Goal: Go to known website: Go to known website

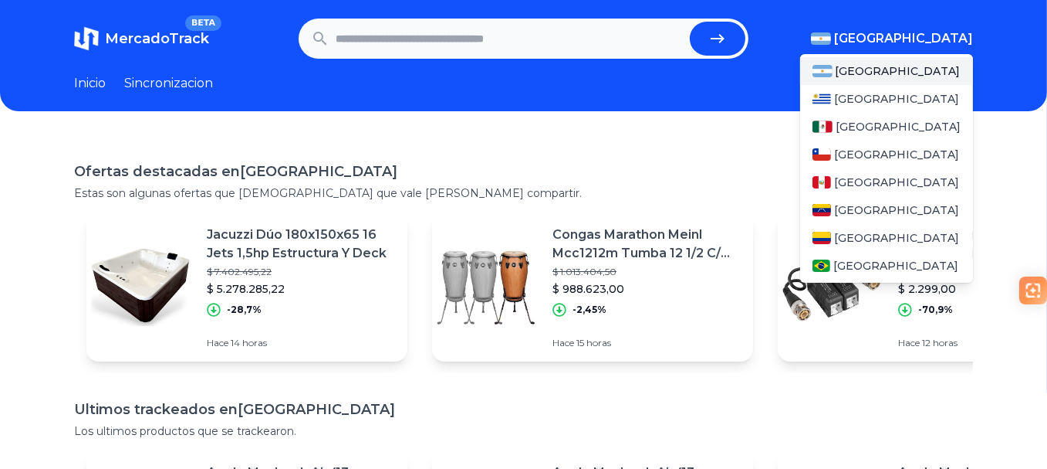
click at [956, 37] on span "[GEOGRAPHIC_DATA]" at bounding box center [903, 38] width 139 height 19
click at [862, 267] on span "[GEOGRAPHIC_DATA]" at bounding box center [896, 265] width 125 height 15
click at [866, 269] on span "[GEOGRAPHIC_DATA]" at bounding box center [896, 265] width 125 height 15
click at [871, 263] on span "[GEOGRAPHIC_DATA]" at bounding box center [896, 265] width 125 height 15
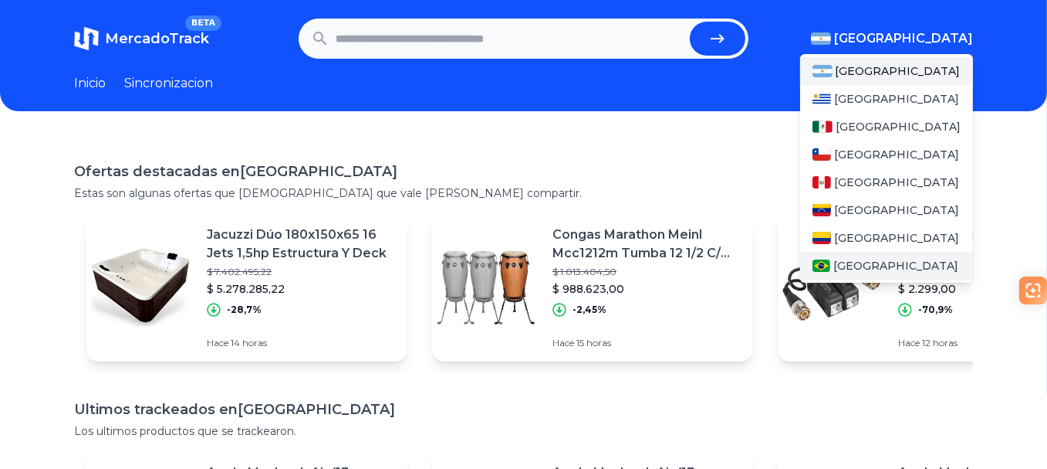
click at [871, 263] on span "[GEOGRAPHIC_DATA]" at bounding box center [896, 265] width 125 height 15
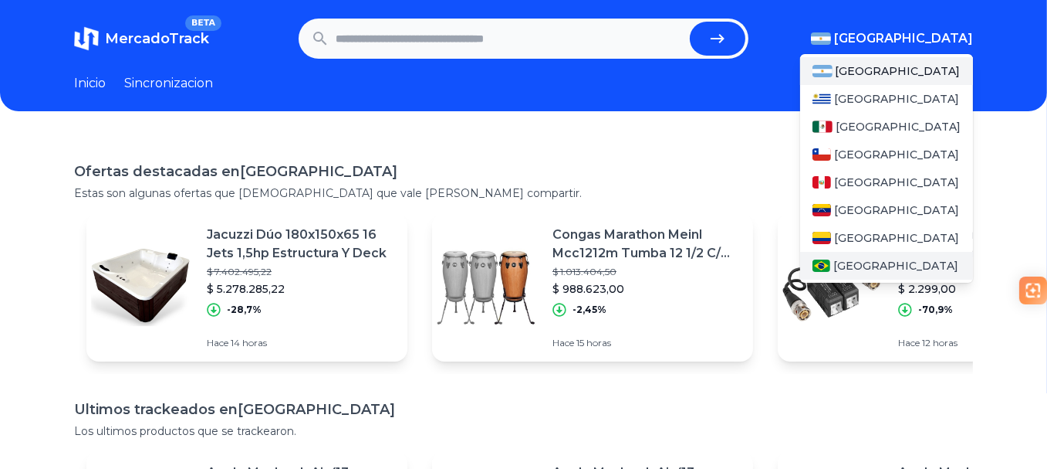
click at [881, 262] on div "[GEOGRAPHIC_DATA]" at bounding box center [886, 266] width 173 height 28
click at [862, 259] on span "[GEOGRAPHIC_DATA]" at bounding box center [896, 265] width 125 height 15
